Goal: Task Accomplishment & Management: Use online tool/utility

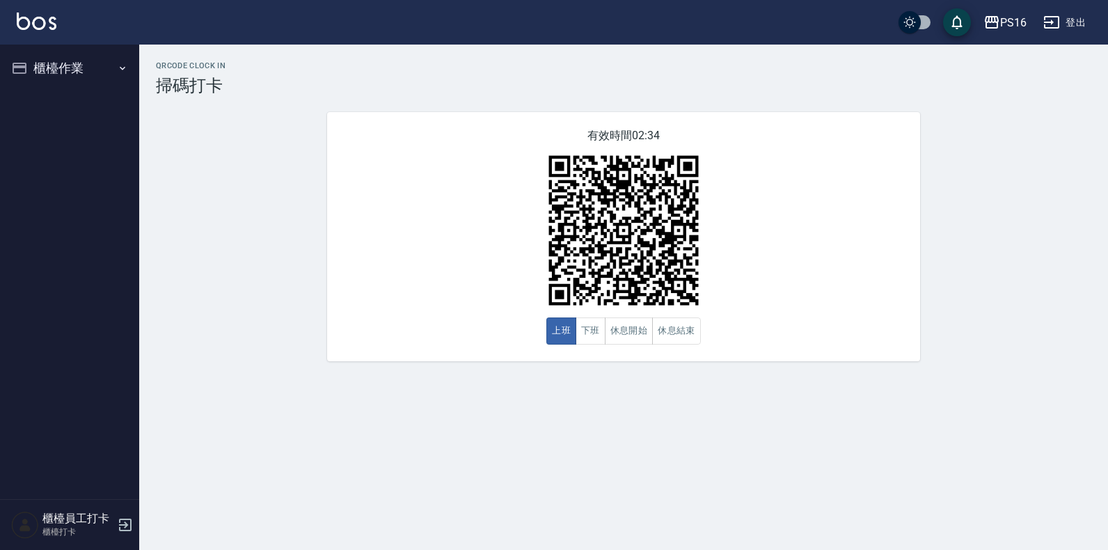
drag, startPoint x: 430, startPoint y: 338, endPoint x: 419, endPoint y: 342, distance: 11.2
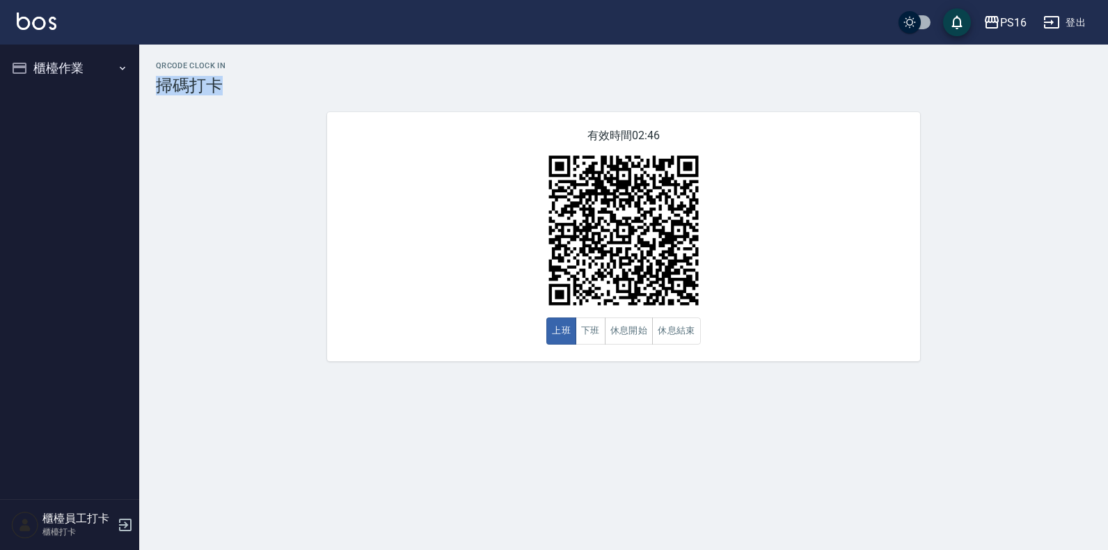
drag, startPoint x: 273, startPoint y: 92, endPoint x: 162, endPoint y: 77, distance: 112.5
click at [162, 77] on h3 "掃碼打卡" at bounding box center [624, 85] width 936 height 19
drag, startPoint x: 162, startPoint y: 77, endPoint x: 246, endPoint y: 174, distance: 128.8
click at [246, 174] on div "QRcode Clock In 掃碼打卡 有效時間 02:46 上班 下班 休息開始 休息結束" at bounding box center [623, 211] width 969 height 300
